Goal: Task Accomplishment & Management: Use online tool/utility

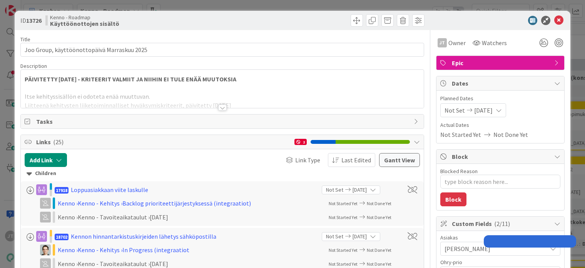
type textarea "x"
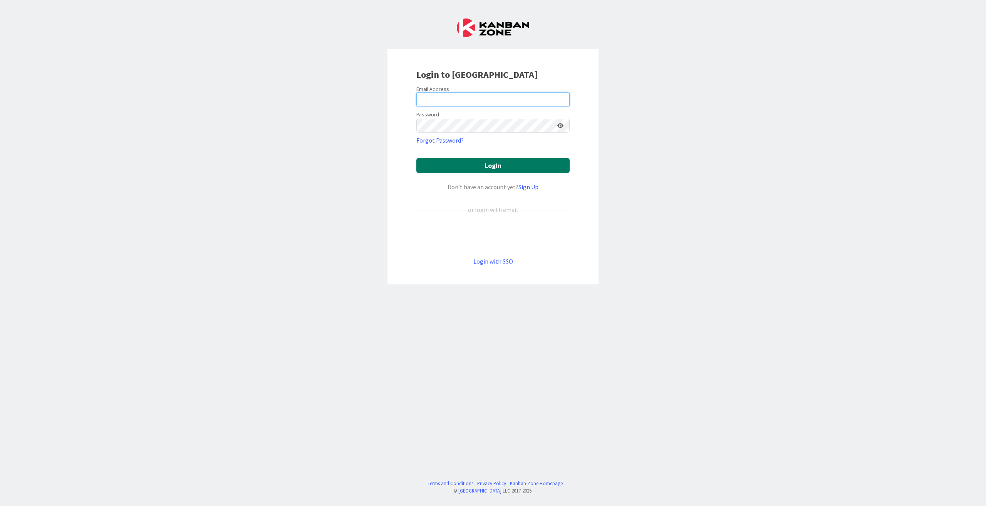
type input "[EMAIL_ADDRESS][DOMAIN_NAME]"
click at [472, 164] on button "Login" at bounding box center [492, 165] width 153 height 15
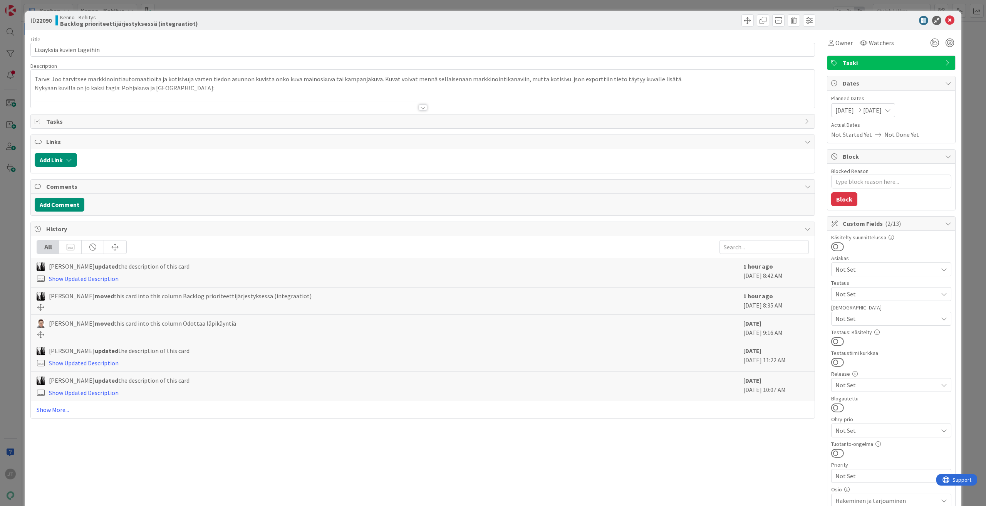
click at [421, 105] on div at bounding box center [423, 107] width 8 height 6
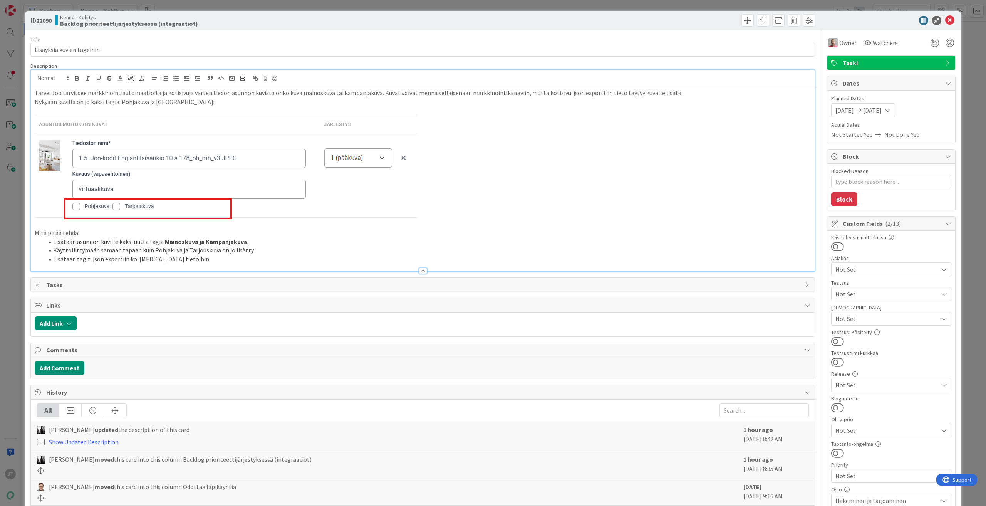
type textarea "x"
